Goal: Communication & Community: Answer question/provide support

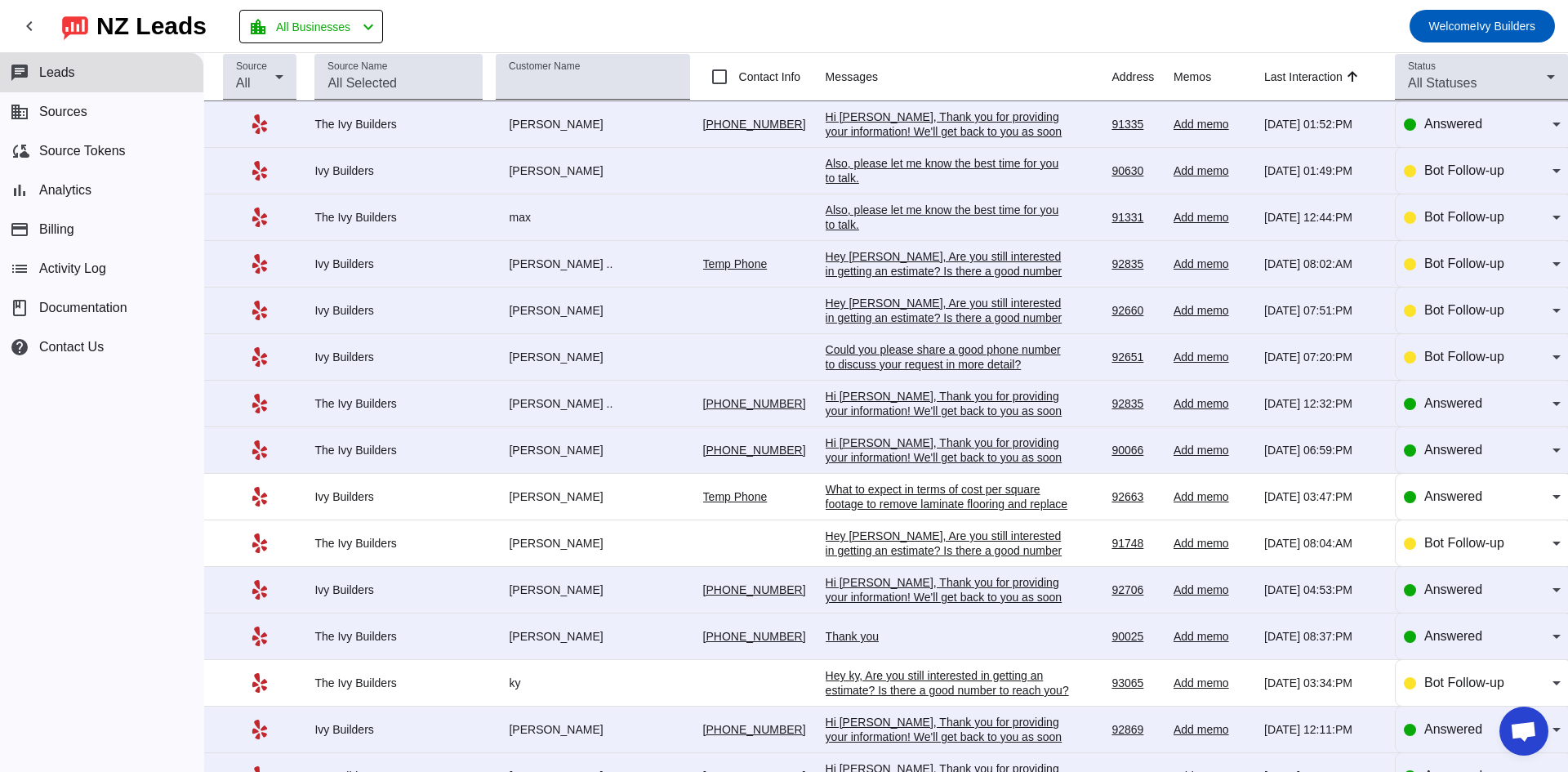
click at [874, 119] on div "Hi [PERSON_NAME], Thank you for providing your information! We'll get back to y…" at bounding box center [948, 131] width 245 height 44
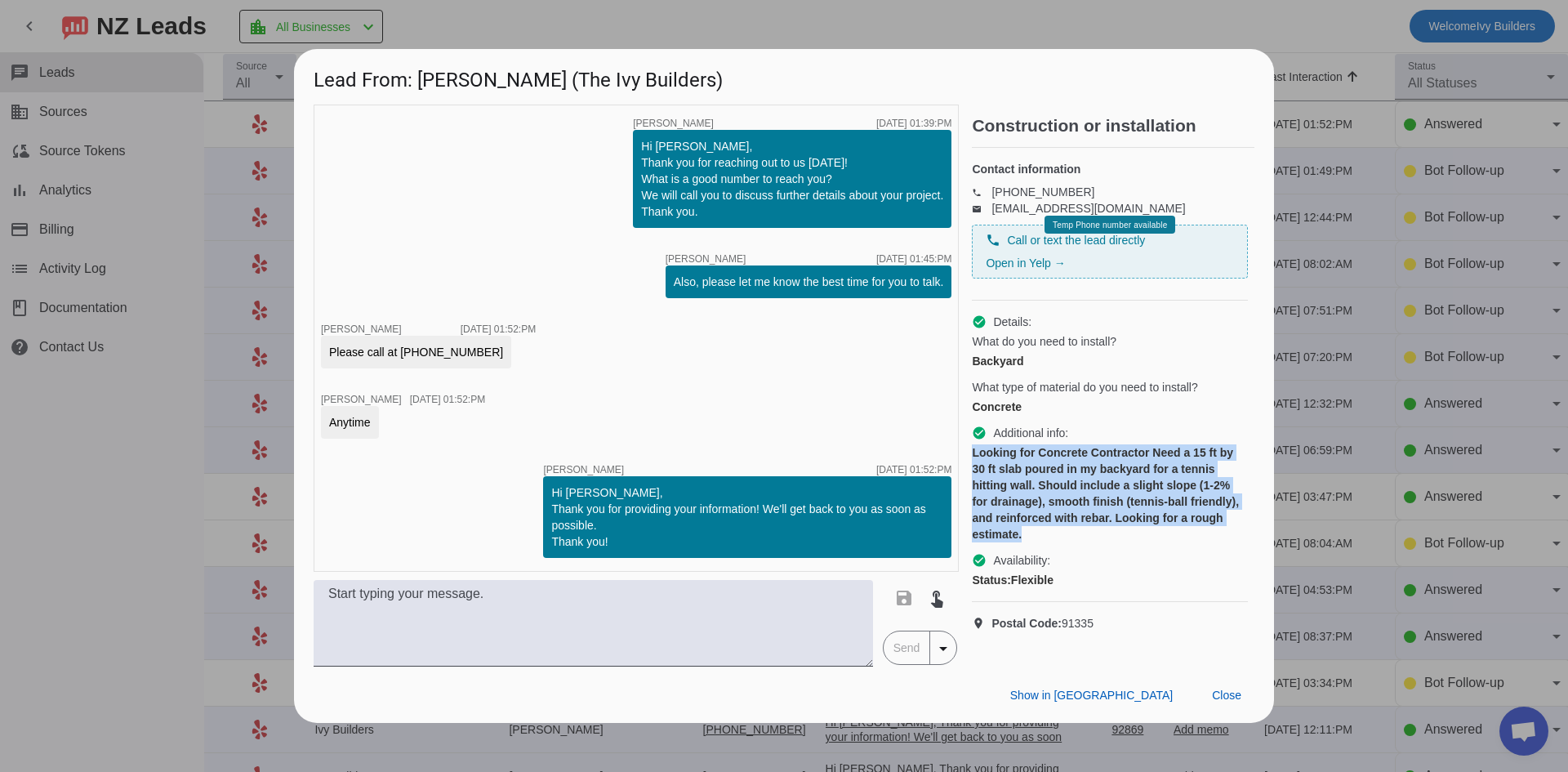
drag, startPoint x: 1034, startPoint y: 547, endPoint x: 974, endPoint y: 464, distance: 102.4
click at [974, 464] on div "Looking for Concrete Contractor Need a 15 ft by 30 ft slab poured in my backyar…" at bounding box center [1109, 493] width 276 height 98
copy div "Looking for Concrete Contractor Need a 15 ft by 30 ft slab poured in my backyar…"
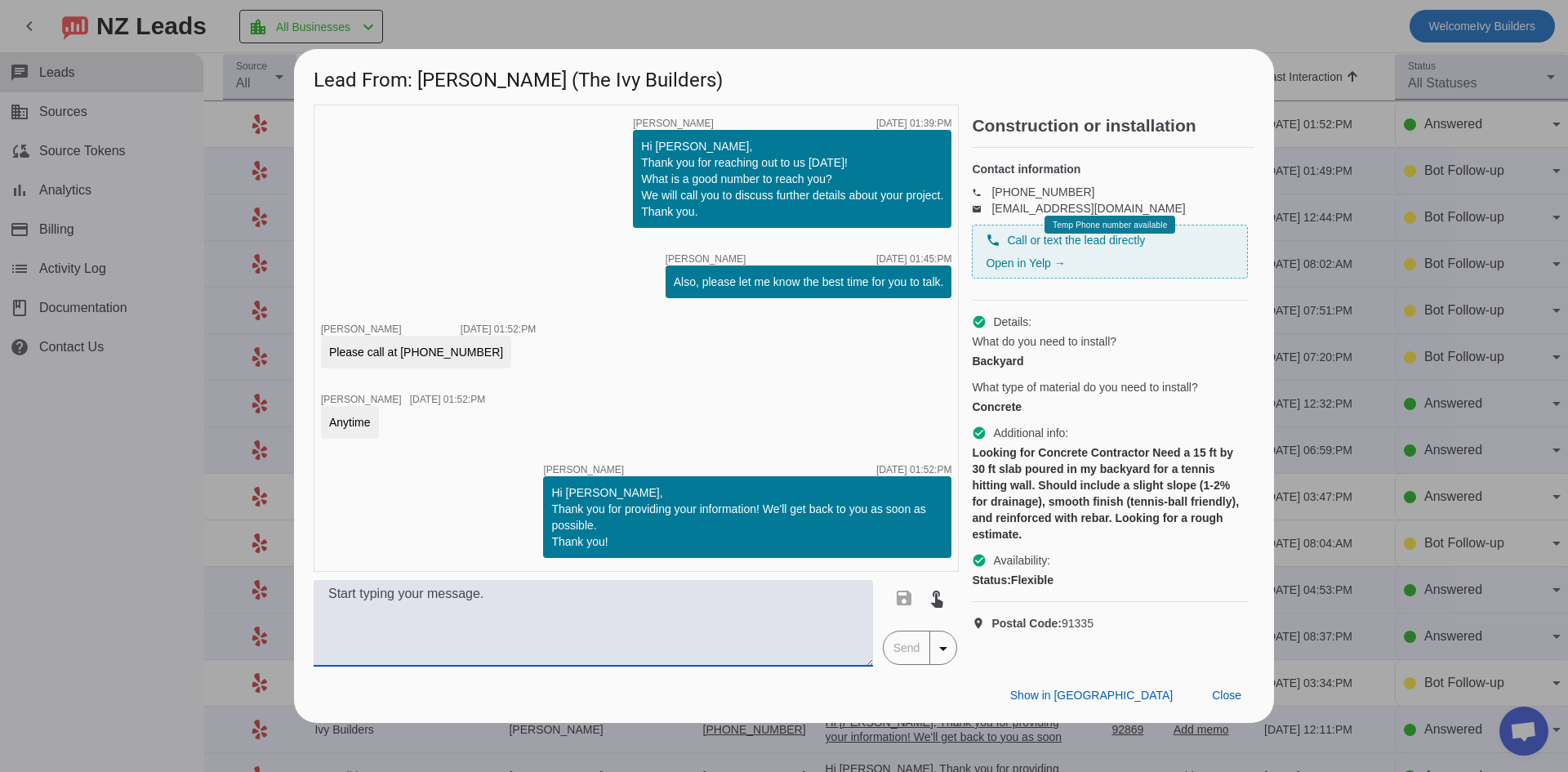
click at [667, 620] on textarea at bounding box center [593, 623] width 560 height 87
type textarea "I"
type textarea "This will be around $10-15k. For the exact number we can do an in person consul…"
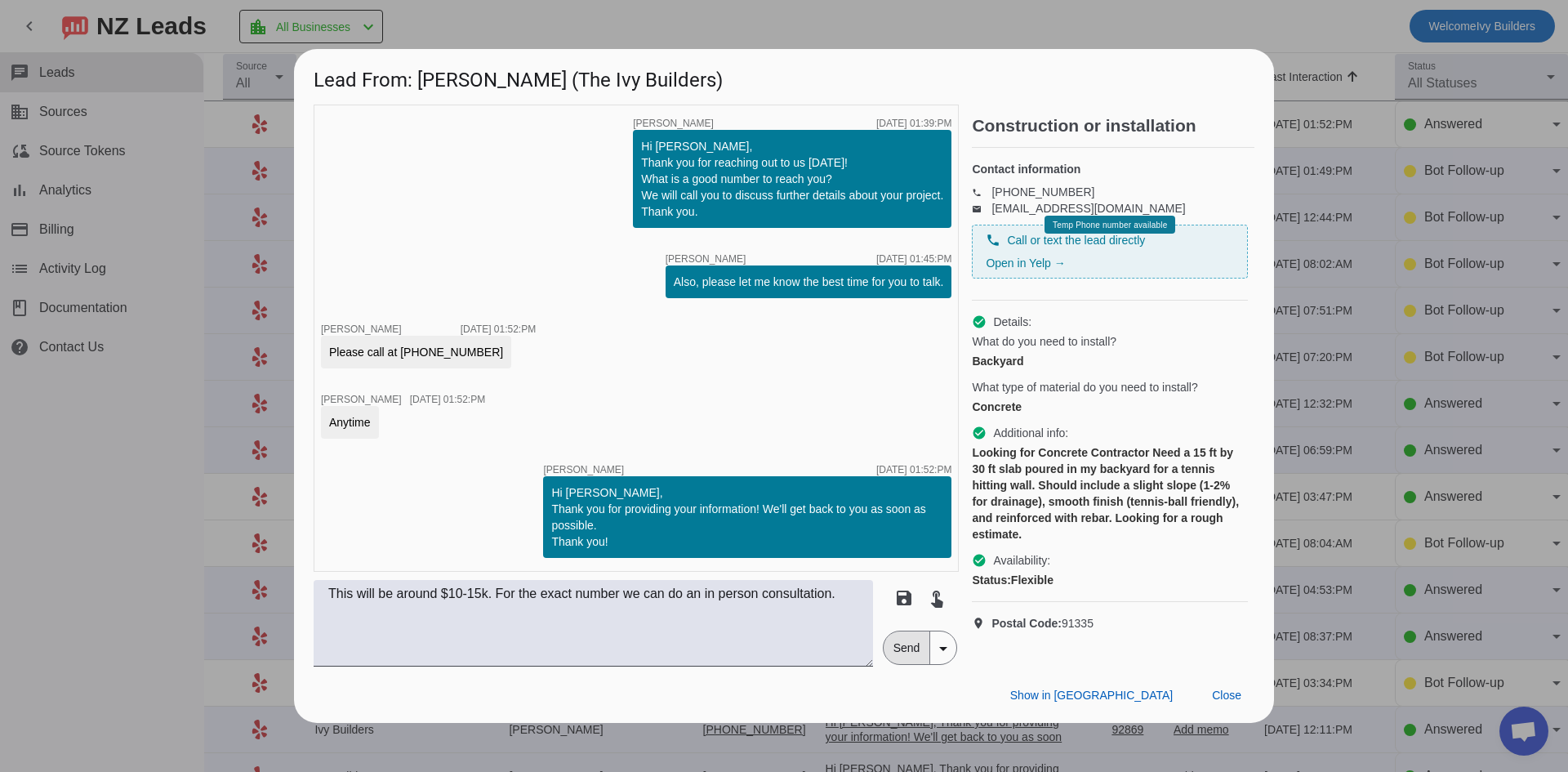
click at [905, 656] on span "Send" at bounding box center [907, 648] width 46 height 32
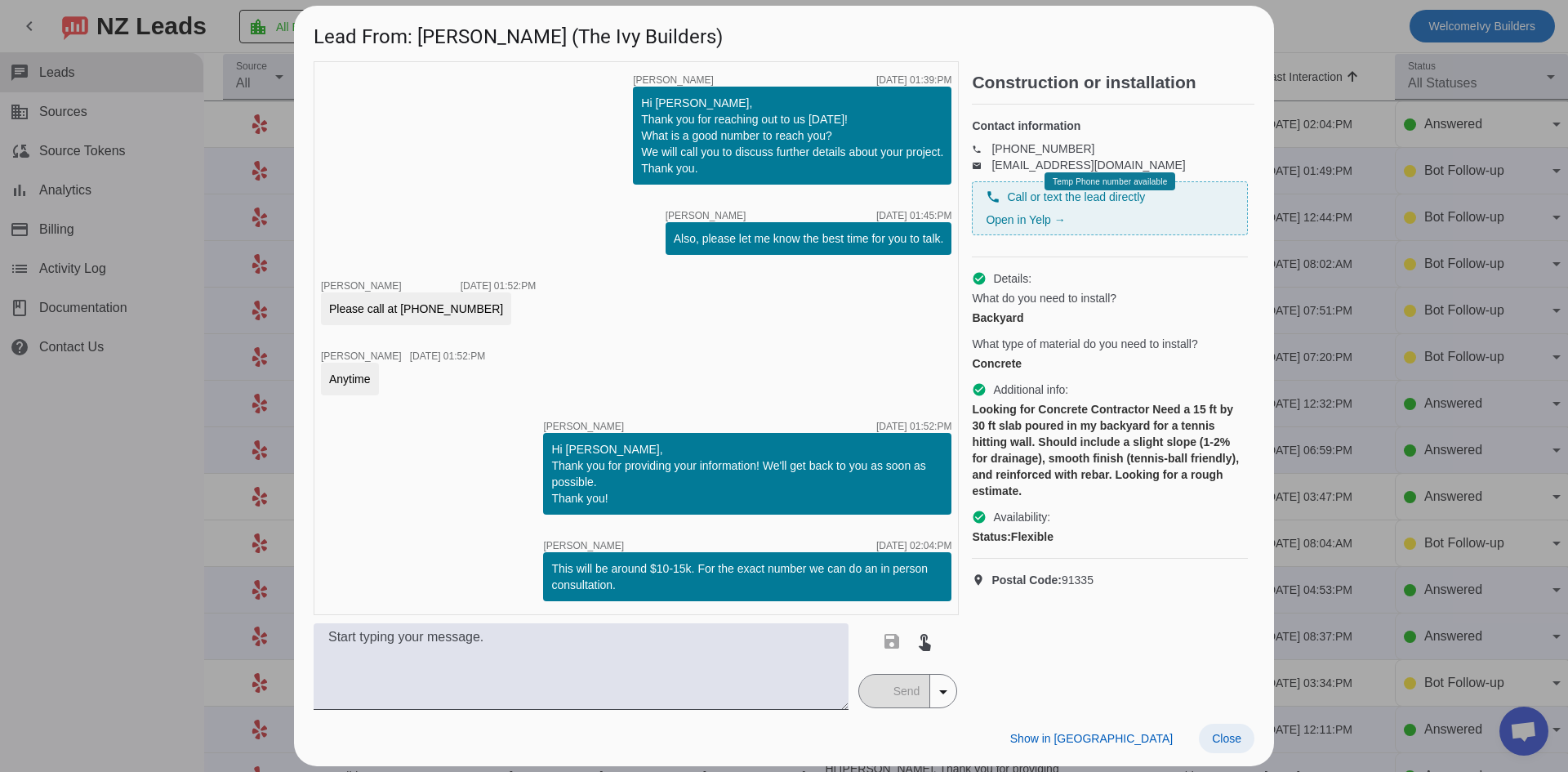
click at [1221, 741] on span "Close" at bounding box center [1226, 738] width 30 height 13
